Goal: Information Seeking & Learning: Learn about a topic

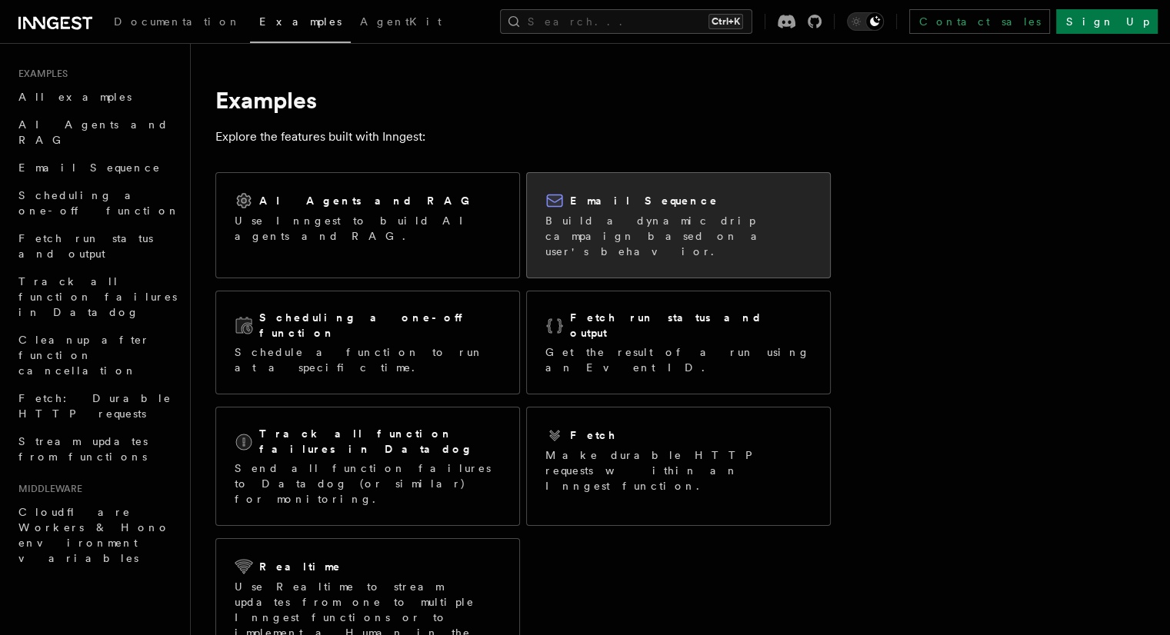
click at [722, 215] on p "Build a dynamic drip campaign based on a user's behavior." at bounding box center [678, 236] width 266 height 46
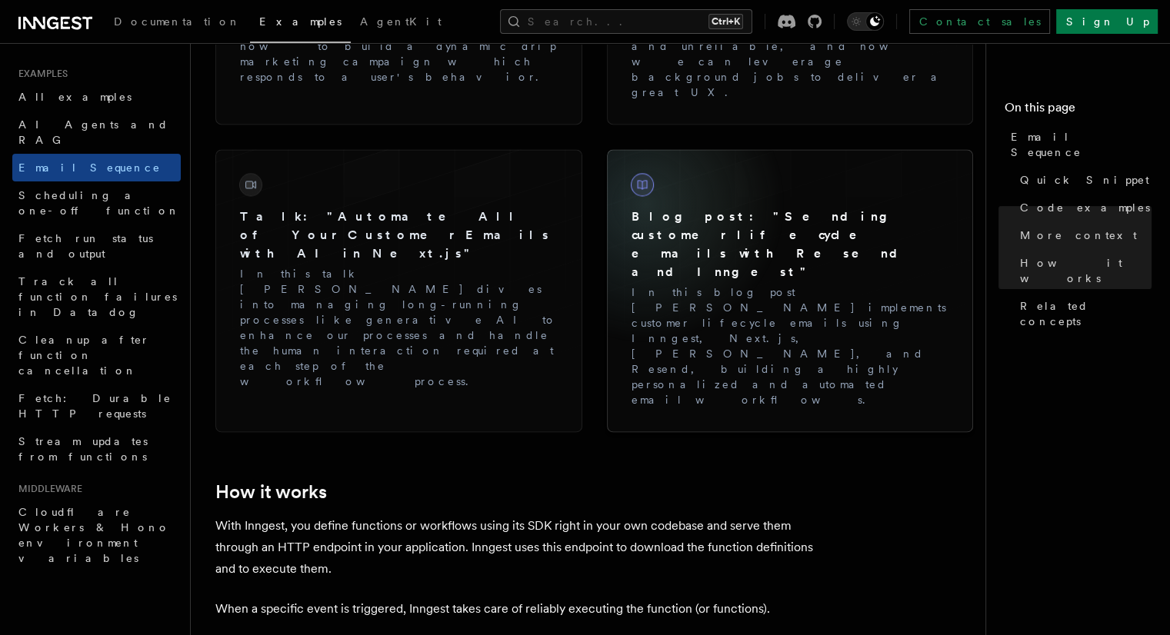
scroll to position [1714, 0]
